Goal: Task Accomplishment & Management: Use online tool/utility

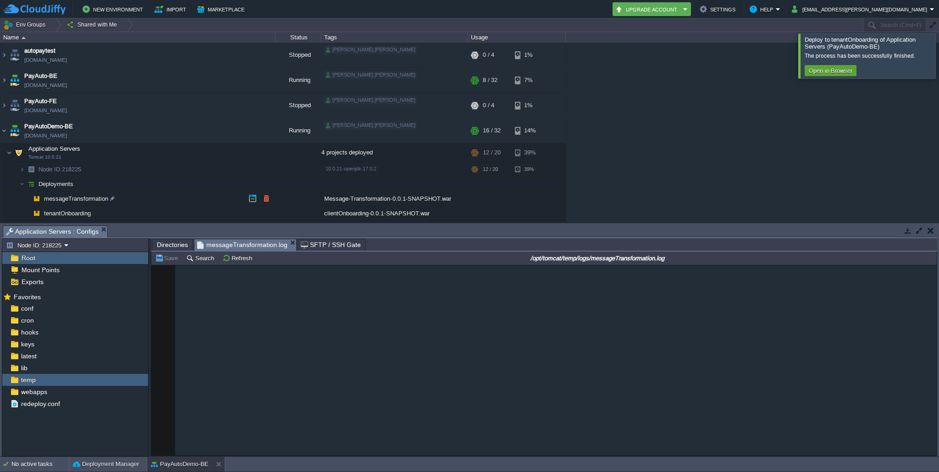
scroll to position [48520, 0]
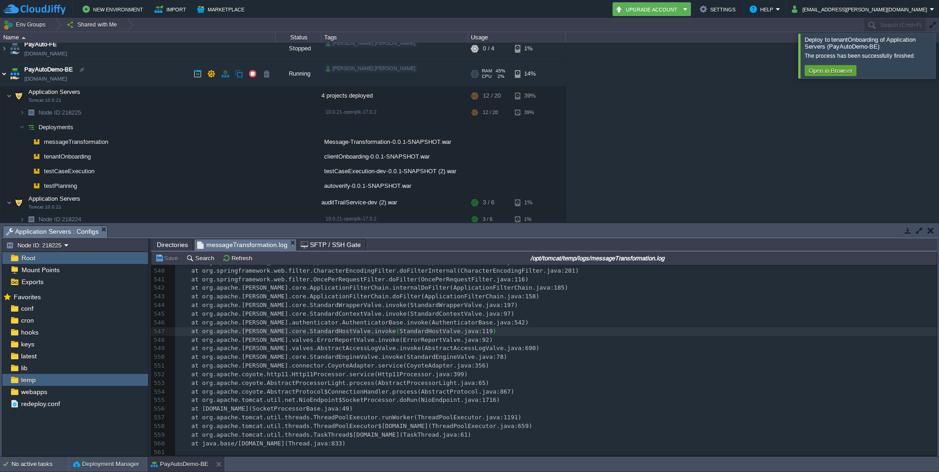
click at [3, 77] on img at bounding box center [3, 73] width 7 height 25
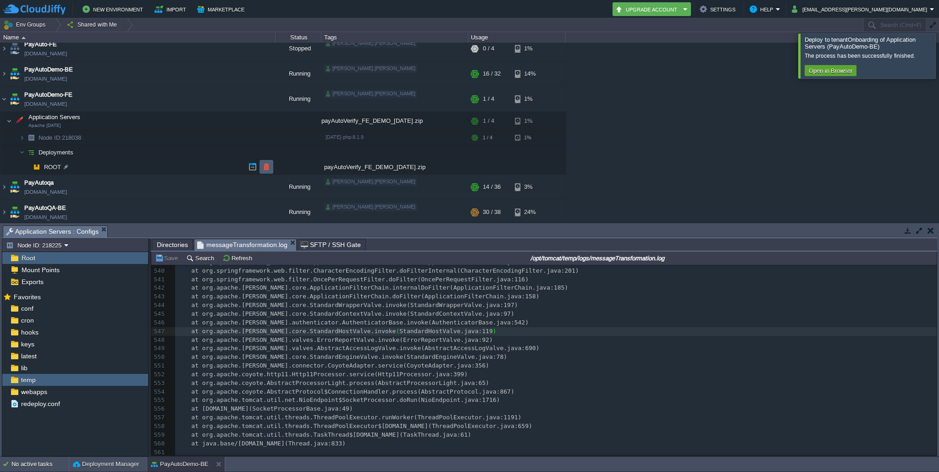
click at [265, 168] on button "button" at bounding box center [266, 167] width 8 height 8
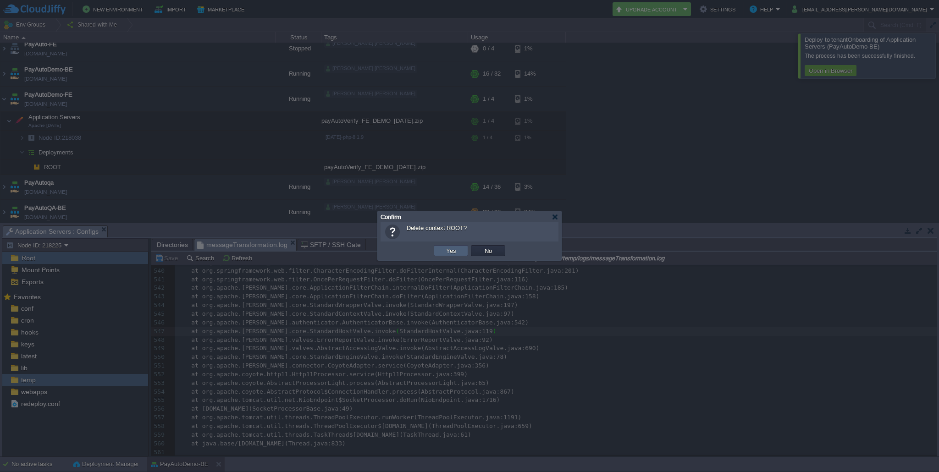
click at [447, 253] on button "Yes" at bounding box center [451, 251] width 16 height 8
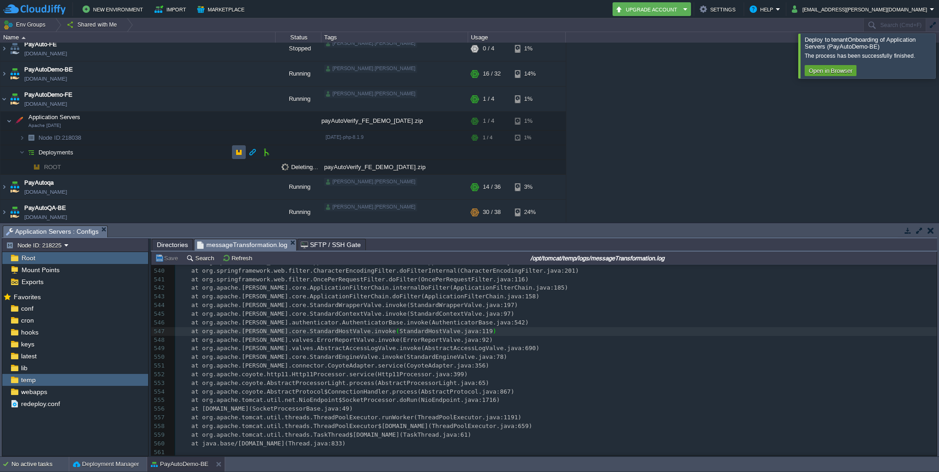
click at [240, 151] on button "button" at bounding box center [239, 152] width 8 height 8
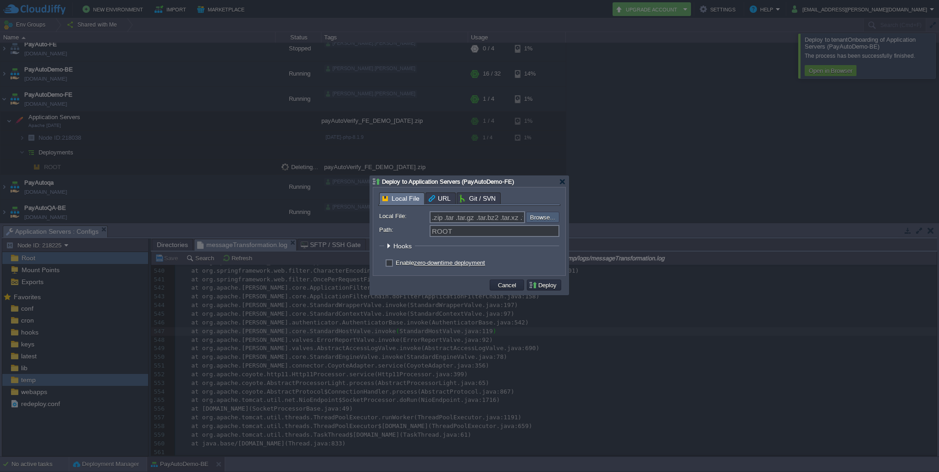
click at [535, 215] on input "file" at bounding box center [501, 217] width 116 height 11
type input "C:\fakepath\payAutoVerify_FE_DEMO_[DATE]_1.zip"
type input "payAutoVerify_FE_DEMO_[DATE]_1.zip"
click at [396, 265] on label "Enable zero-downtime deployment" at bounding box center [440, 262] width 89 height 7
click at [389, 265] on input "checkbox" at bounding box center [388, 264] width 6 height 6
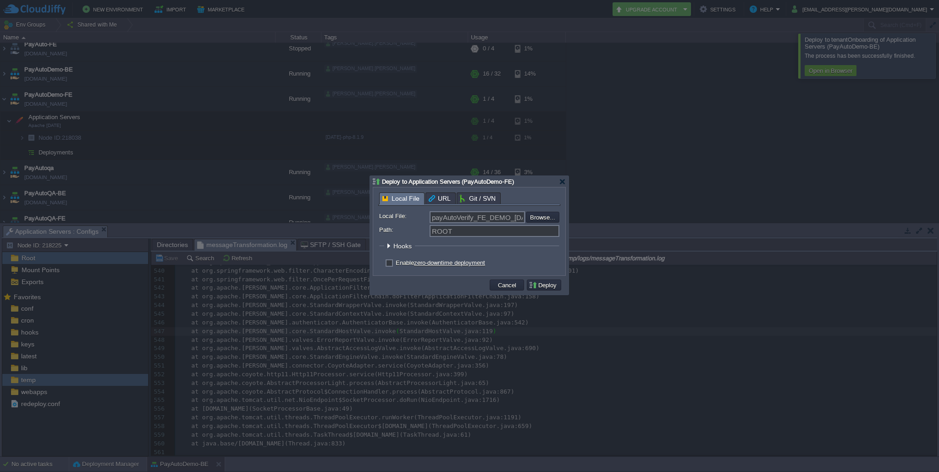
checkbox input "true"
click at [550, 288] on button "Deploy" at bounding box center [544, 285] width 31 height 8
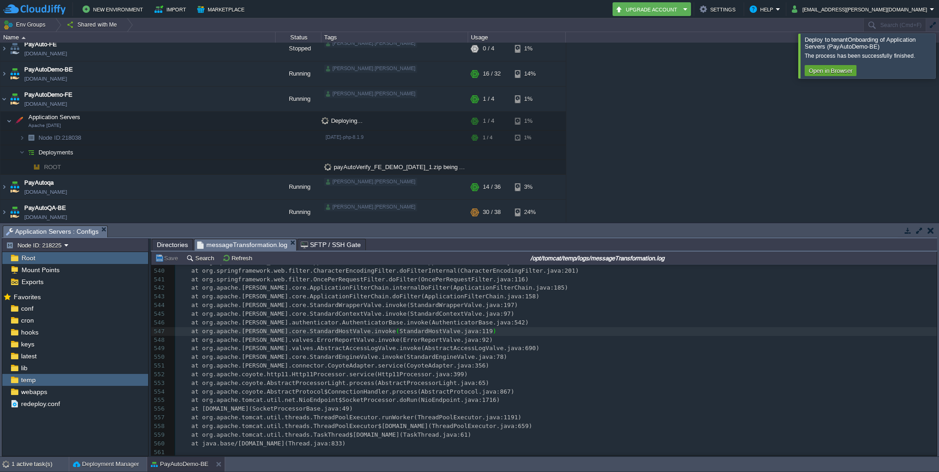
click at [938, 54] on div at bounding box center [950, 55] width 0 height 44
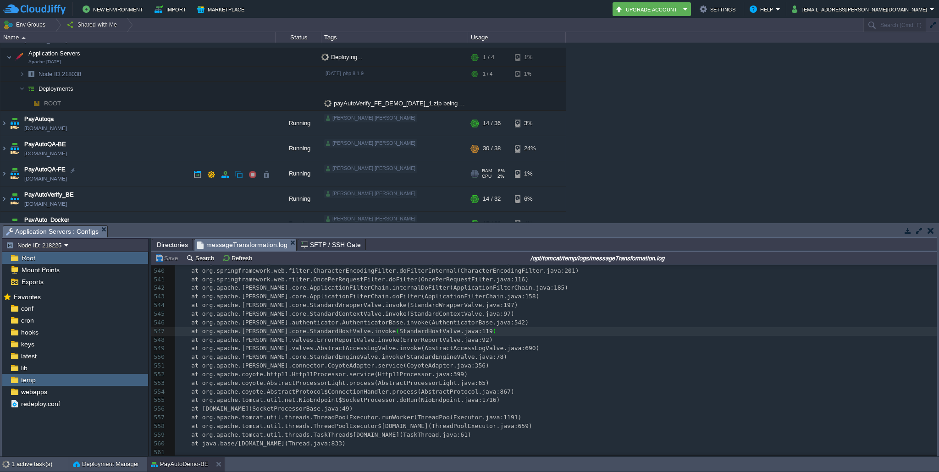
scroll to position [104, 0]
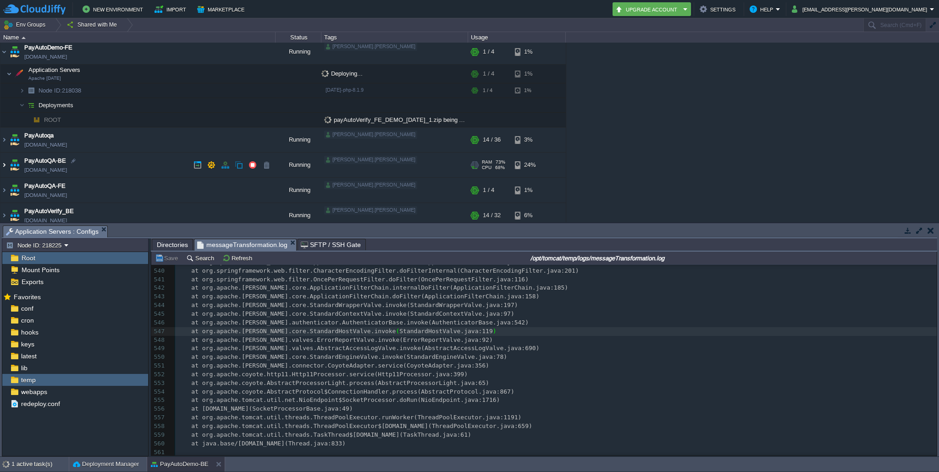
click at [3, 167] on img at bounding box center [3, 165] width 7 height 25
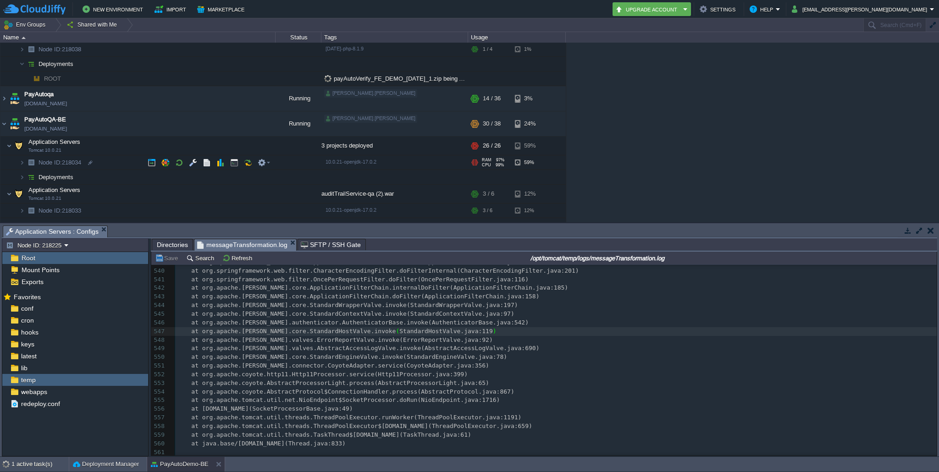
scroll to position [153, 0]
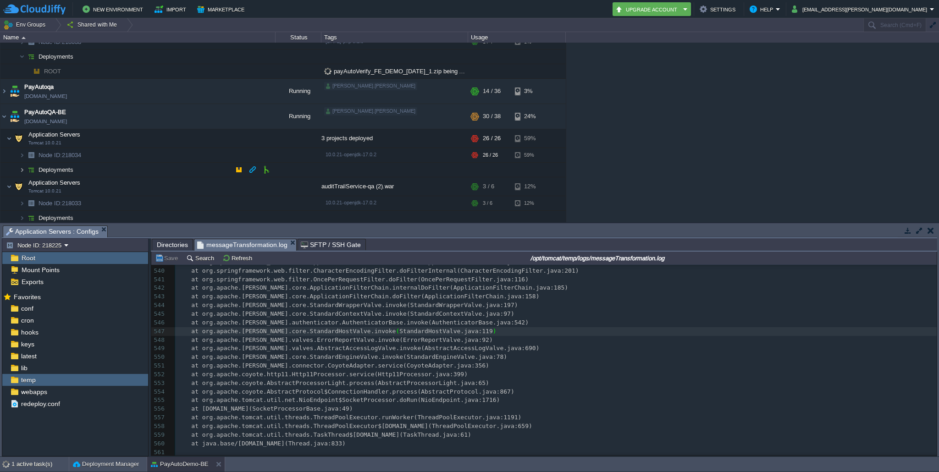
click at [22, 169] on img at bounding box center [22, 170] width 6 height 14
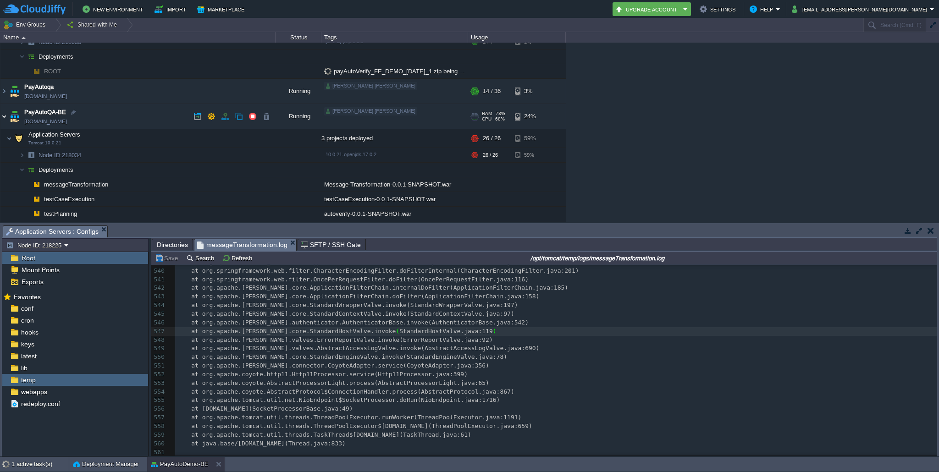
click at [6, 114] on img at bounding box center [3, 116] width 7 height 25
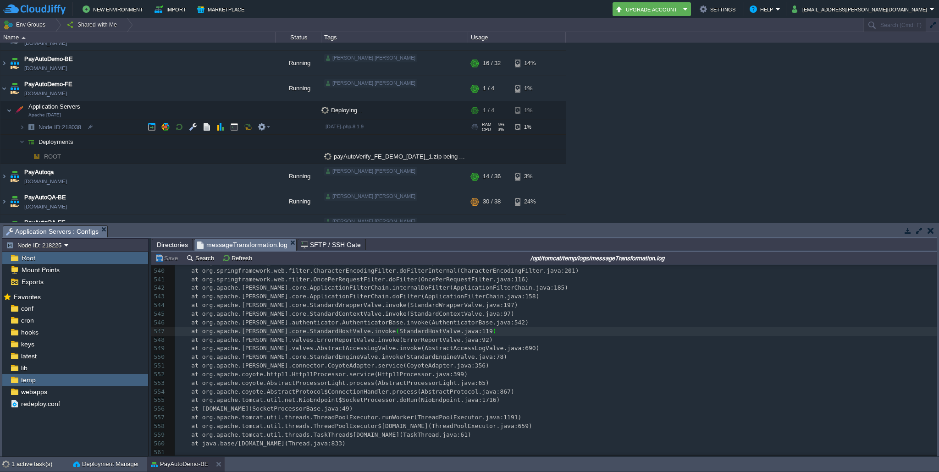
scroll to position [56, 0]
